Goal: Task Accomplishment & Management: Complete application form

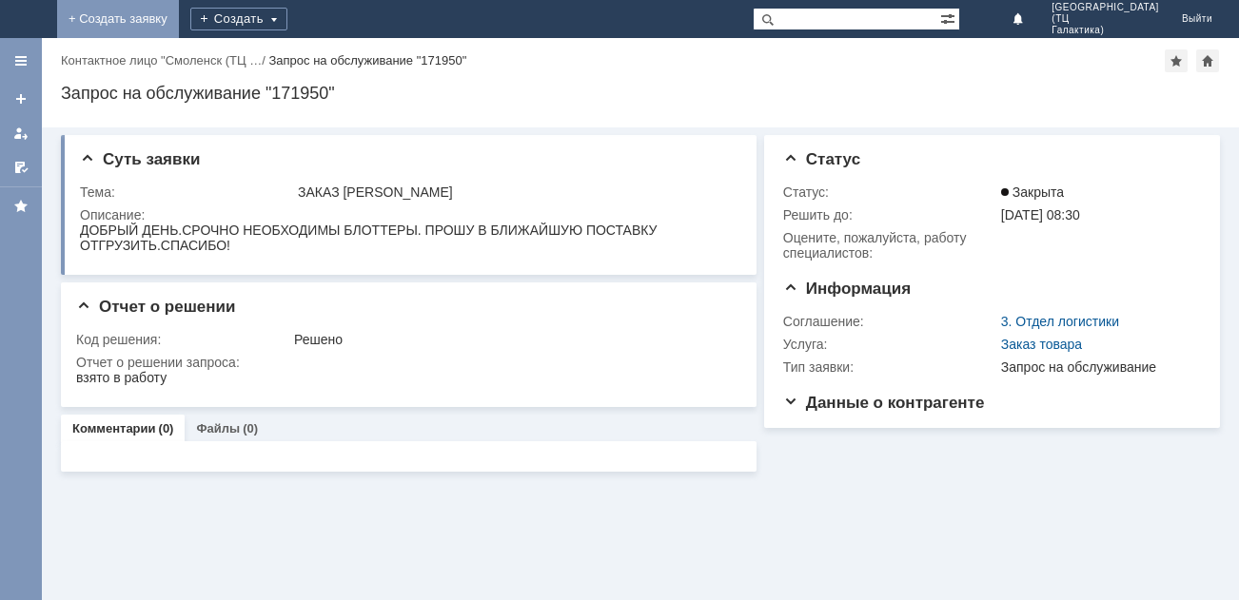
click at [179, 22] on link "+ Создать заявку" at bounding box center [118, 19] width 122 height 38
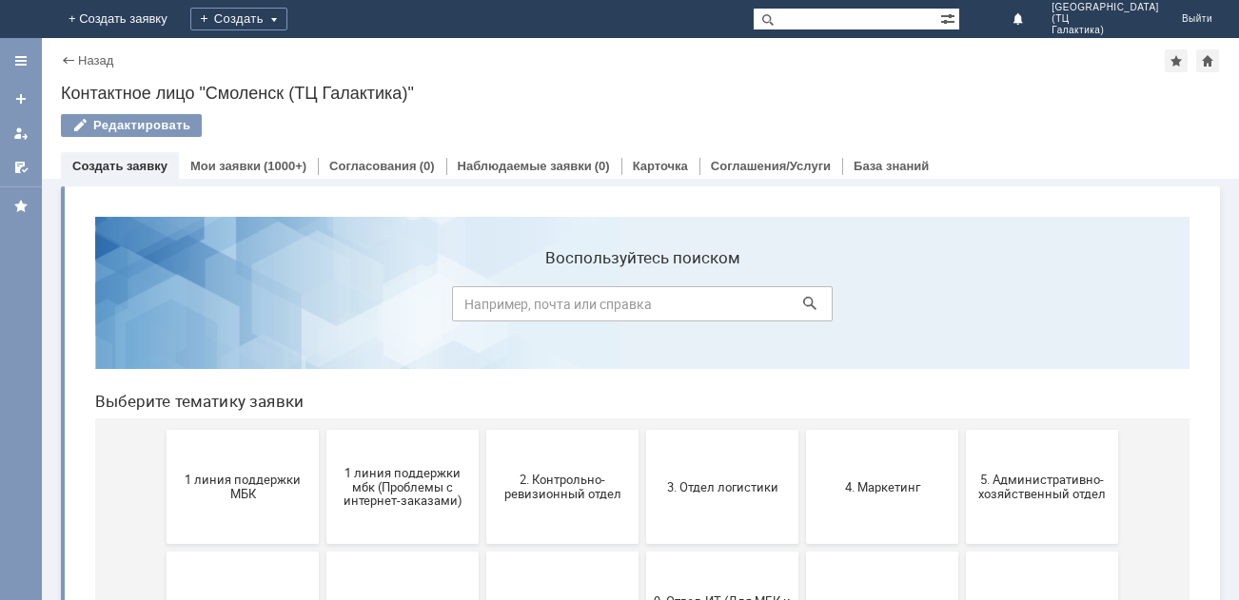
click at [237, 470] on button "1 линия поддержки МБК" at bounding box center [243, 487] width 152 height 114
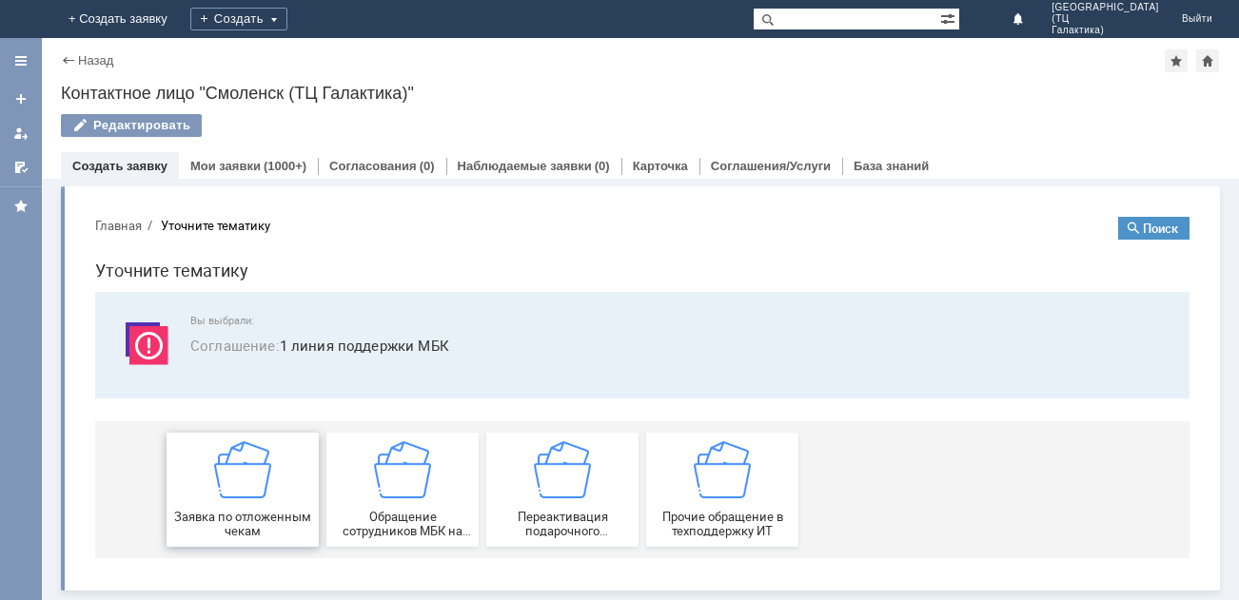
click at [235, 480] on img at bounding box center [242, 469] width 57 height 57
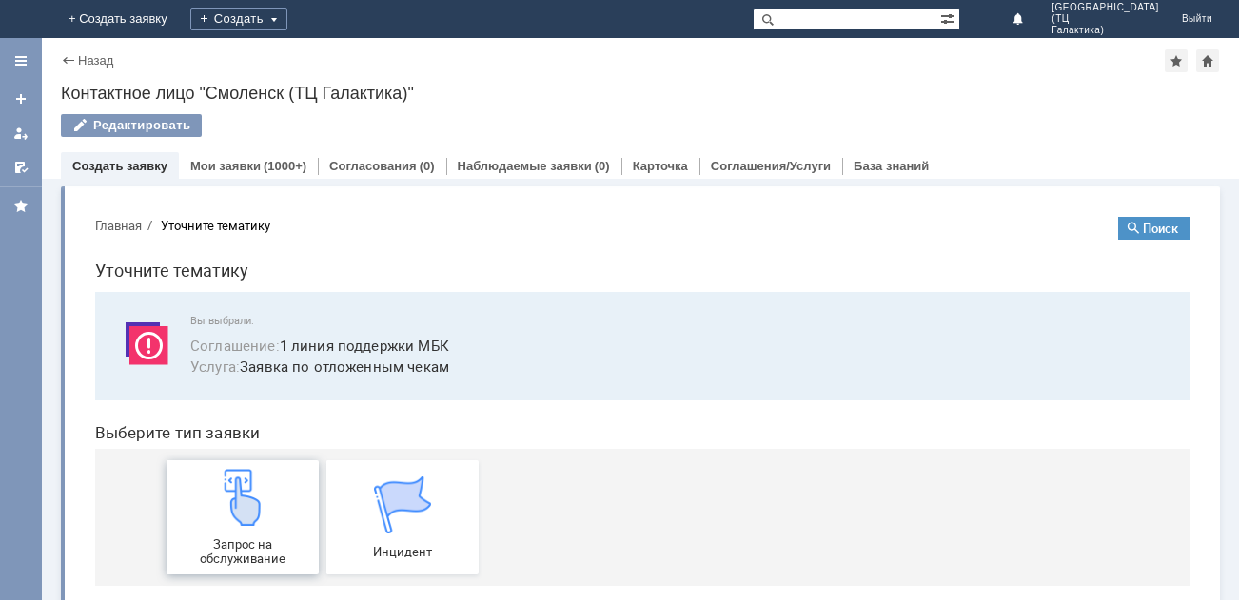
click at [232, 488] on img at bounding box center [242, 497] width 57 height 57
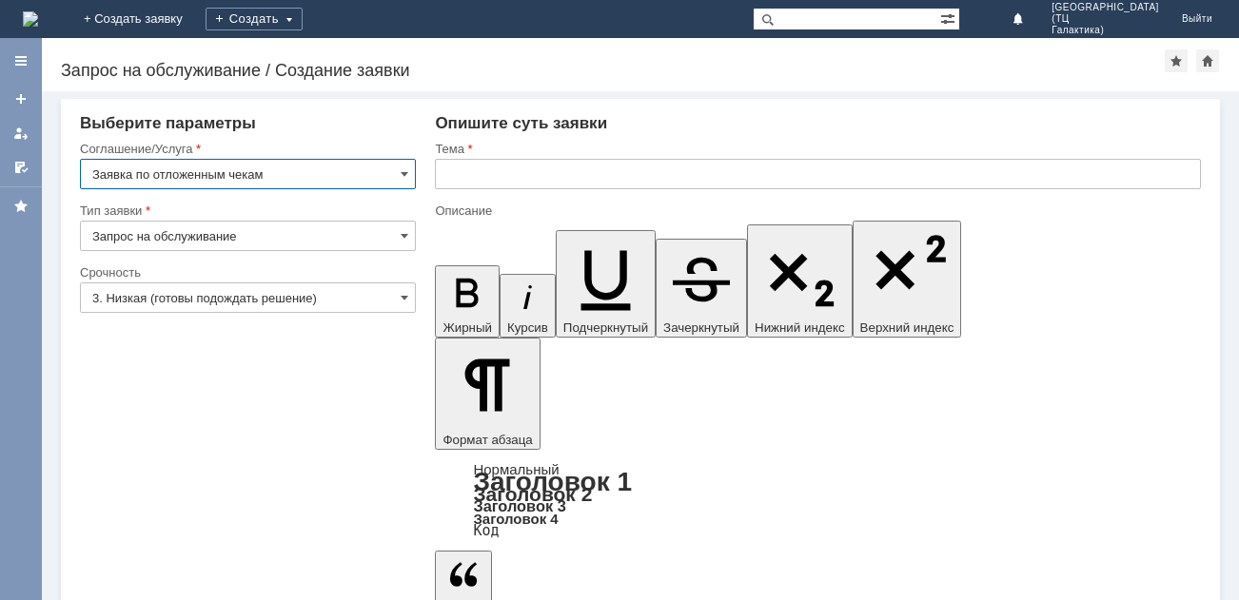
click at [397, 302] on input "3. Низкая (готовы подождать решение)" at bounding box center [248, 298] width 336 height 30
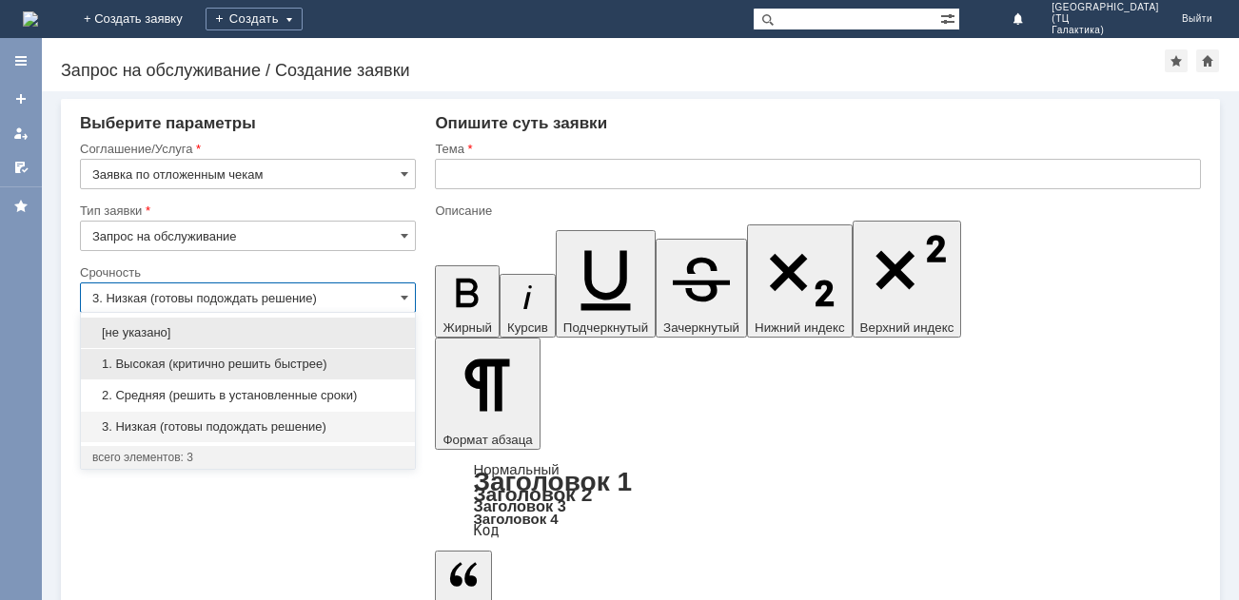
click at [221, 363] on span "1. Высокая (критично решить быстрее)" at bounding box center [247, 364] width 311 height 15
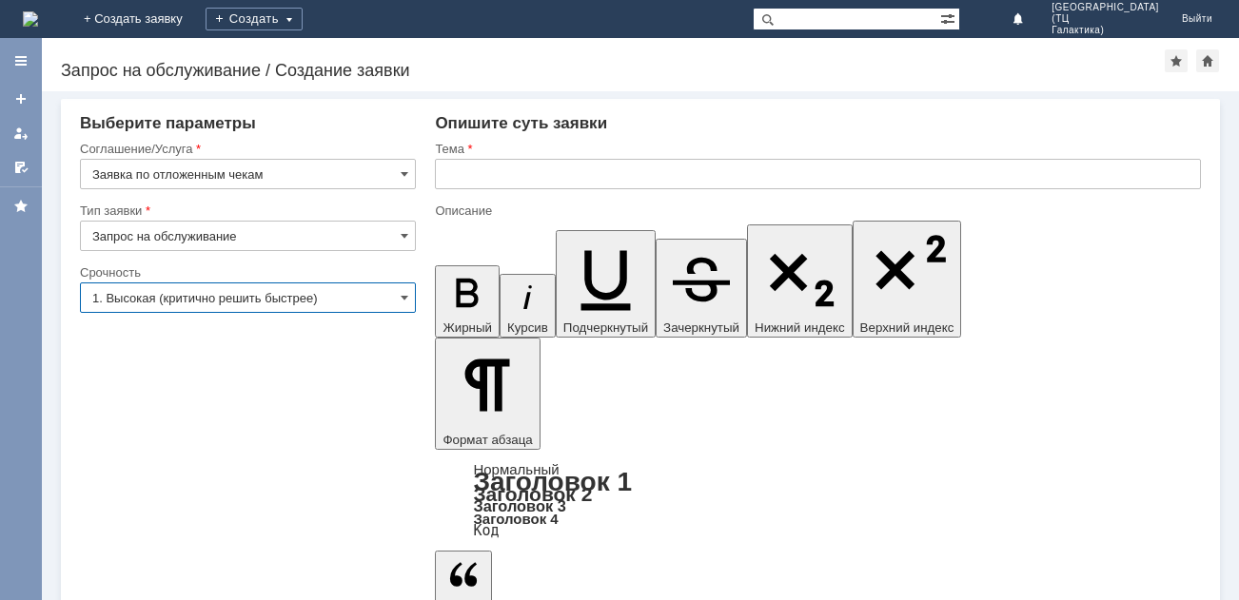
type input "1. Высокая (критично решить быстрее)"
click at [461, 172] on input "text" at bounding box center [818, 174] width 766 height 30
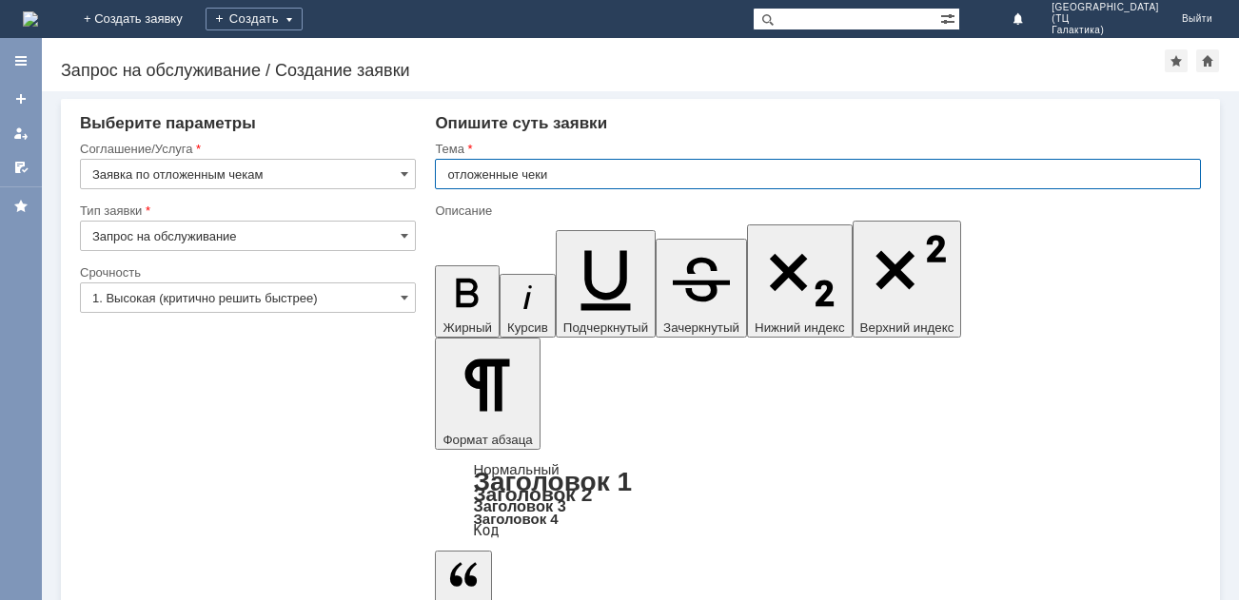
type input "отложенные чеки"
